Goal: Transaction & Acquisition: Purchase product/service

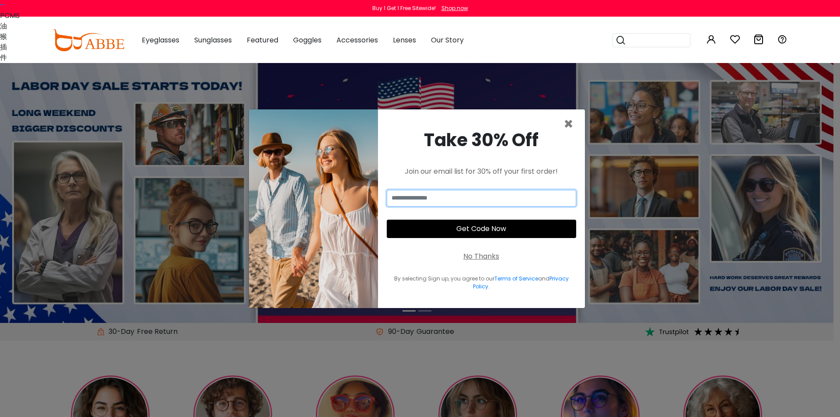
click at [420, 196] on input "email" at bounding box center [481, 198] width 189 height 17
type input "**********"
click at [456, 225] on button "Get Code Now" at bounding box center [481, 229] width 189 height 18
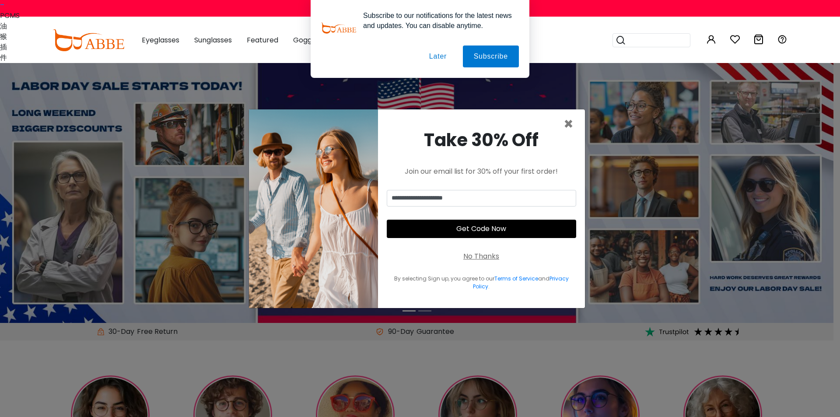
click at [437, 57] on button "Later" at bounding box center [437, 56] width 39 height 22
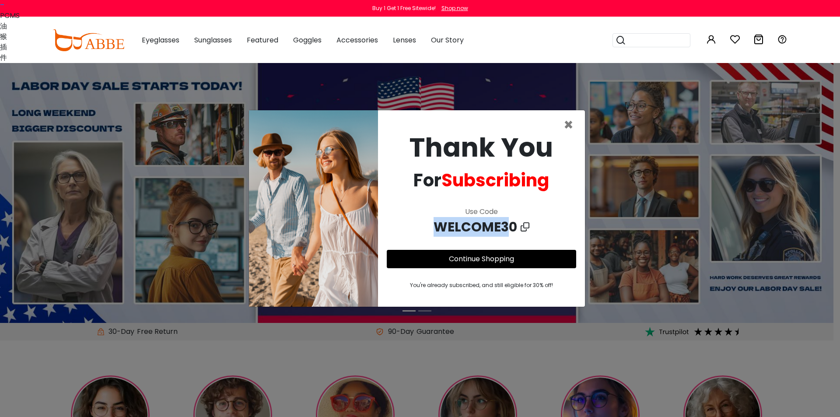
copy span "WELCOME3"
copy span "WELCOME30"
drag, startPoint x: 426, startPoint y: 229, endPoint x: 513, endPoint y: 229, distance: 86.2
click at [513, 229] on div "WELCOME30" at bounding box center [481, 227] width 189 height 20
click at [4, 10] on link "–" at bounding box center [2, 5] width 4 height 10
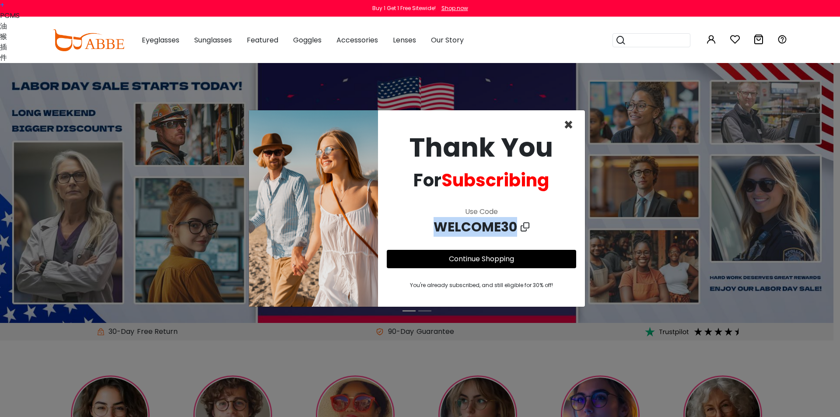
click at [567, 123] on span "×" at bounding box center [568, 125] width 10 height 22
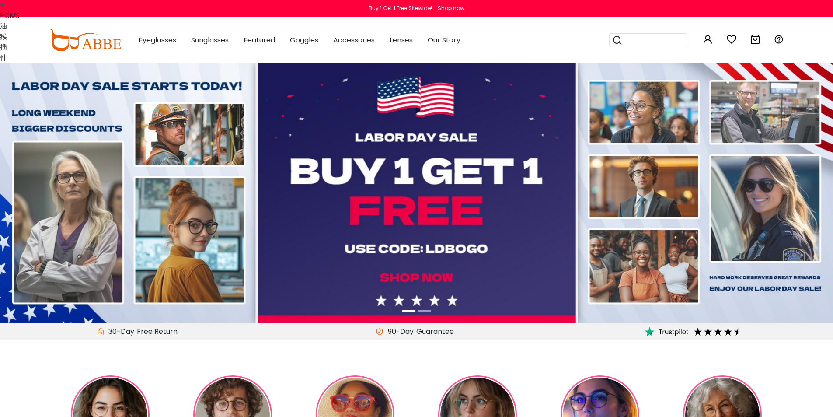
click at [4, 7] on link "+" at bounding box center [2, 5] width 4 height 10
click at [4, 9] on link "–" at bounding box center [2, 5] width 4 height 10
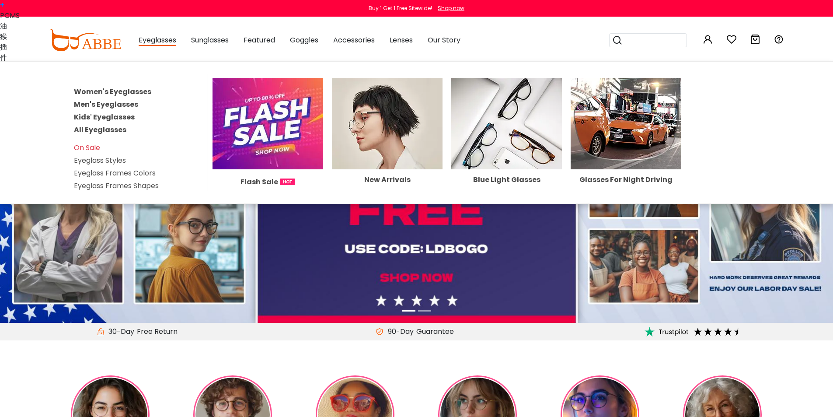
click at [267, 109] on img at bounding box center [268, 123] width 111 height 91
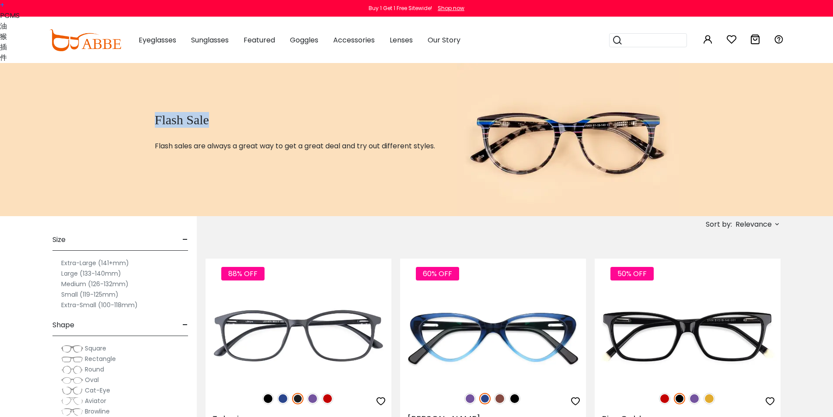
copy h1 "Flash Sale"
drag, startPoint x: 151, startPoint y: 115, endPoint x: 224, endPoint y: 121, distance: 73.2
click at [224, 121] on div "Flash Sale Flash sales are always a great way to get a great deal and try out d…" at bounding box center [302, 139] width 309 height 153
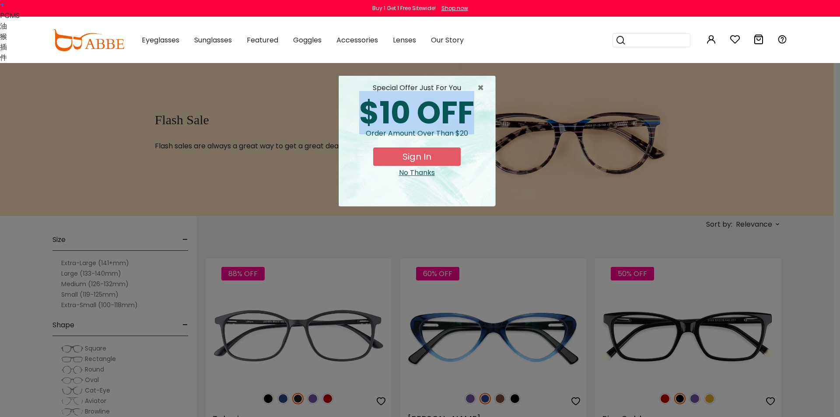
copy div "$10 OFF"
drag, startPoint x: 365, startPoint y: 105, endPoint x: 478, endPoint y: 103, distance: 112.9
click at [478, 103] on div "$10 OFF" at bounding box center [417, 113] width 143 height 31
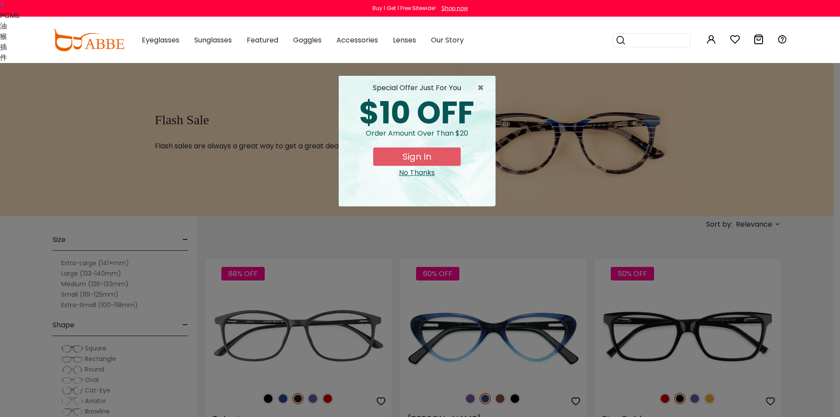
click at [347, 179] on div "special offer just for you $10 OFF Order amount over than $20 Sign In No Thanks" at bounding box center [417, 141] width 157 height 130
click at [421, 156] on button "Sign In" at bounding box center [416, 156] width 87 height 18
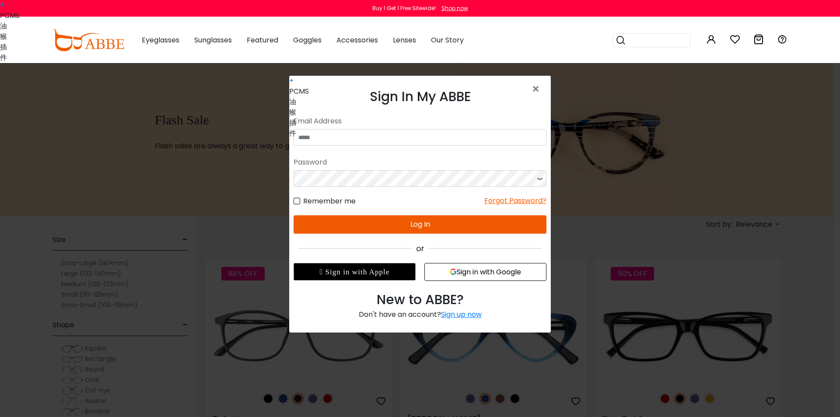
click at [0, 6] on div "+ PCMS油猴插件" at bounding box center [6, 6] width 13 height 13
click at [3, 6] on link "+" at bounding box center [2, 5] width 4 height 10
drag, startPoint x: 245, startPoint y: 7, endPoint x: 254, endPoint y: 7, distance: 8.7
click at [4, 7] on link "–" at bounding box center [2, 5] width 4 height 10
